Goal: Information Seeking & Learning: Learn about a topic

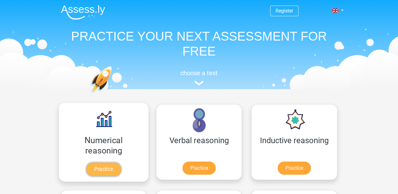
click at [90, 168] on link "Practice" at bounding box center [103, 169] width 35 height 14
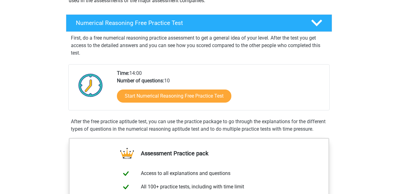
scroll to position [88, 0]
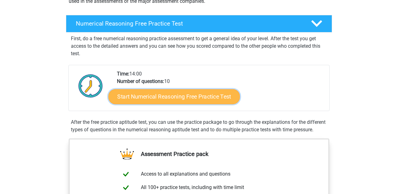
click at [193, 96] on link "Start Numerical Reasoning Free Practice Test" at bounding box center [175, 96] width 132 height 15
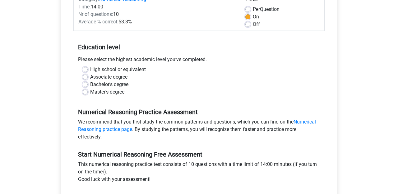
scroll to position [94, 0]
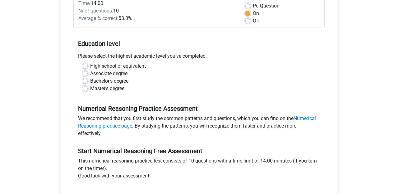
click at [107, 82] on label "Bachelor's degree" at bounding box center [109, 80] width 38 height 7
click at [88, 82] on input "Bachelor's degree" at bounding box center [85, 80] width 5 height 6
radio input "true"
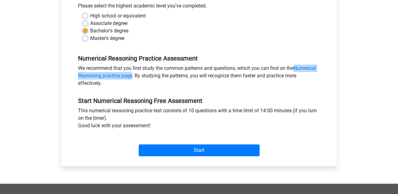
scroll to position [145, 0]
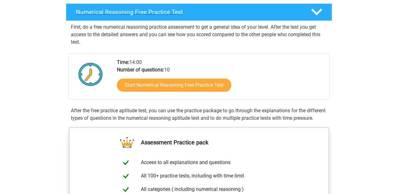
scroll to position [73, 0]
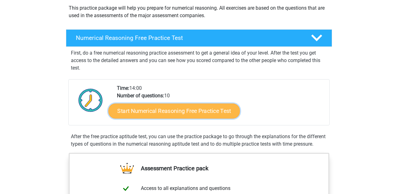
click at [190, 109] on link "Start Numerical Reasoning Free Practice Test" at bounding box center [175, 110] width 132 height 15
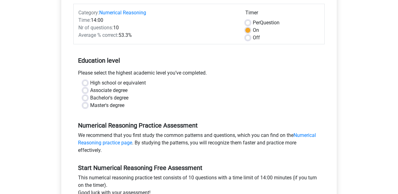
scroll to position [89, 0]
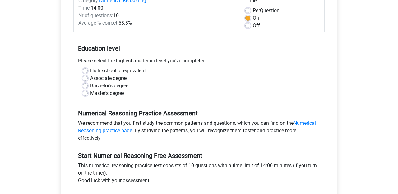
click at [102, 86] on label "Bachelor's degree" at bounding box center [109, 85] width 38 height 7
click at [88, 86] on input "Bachelor's degree" at bounding box center [85, 85] width 5 height 6
radio input "true"
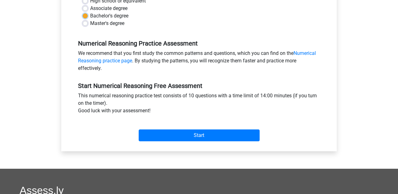
scroll to position [160, 0]
